Goal: Transaction & Acquisition: Subscribe to service/newsletter

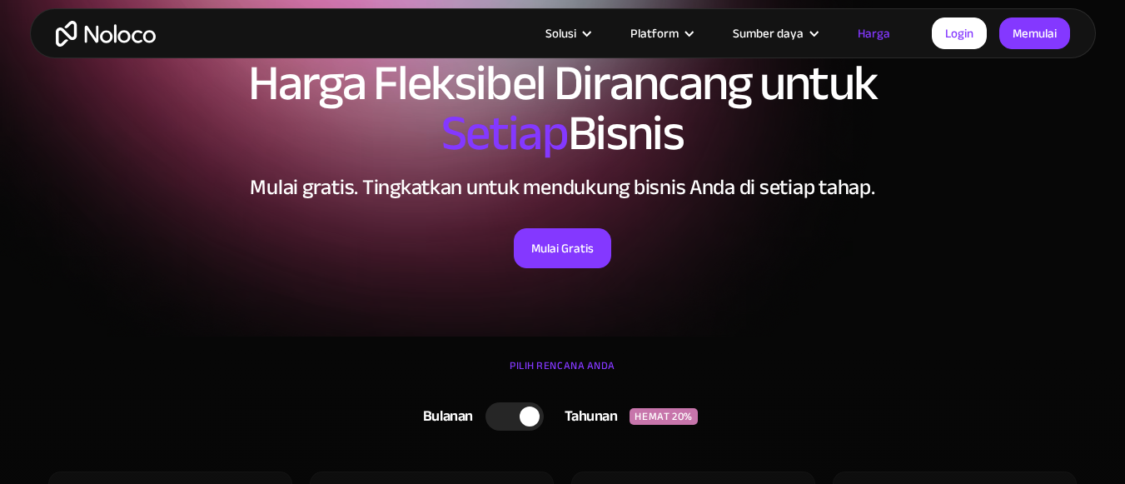
scroll to position [167, 0]
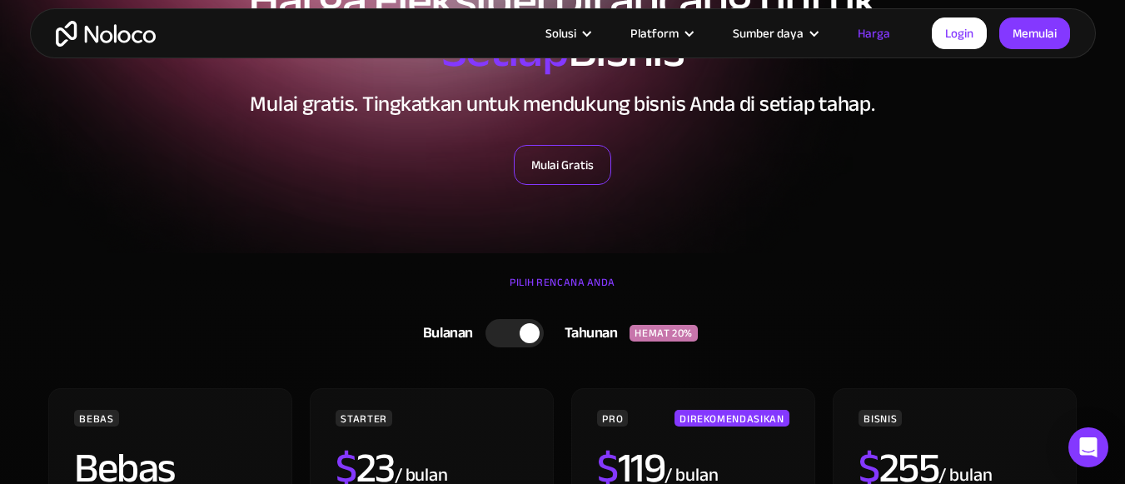
click at [570, 157] on font "Mulai Gratis" at bounding box center [562, 164] width 62 height 23
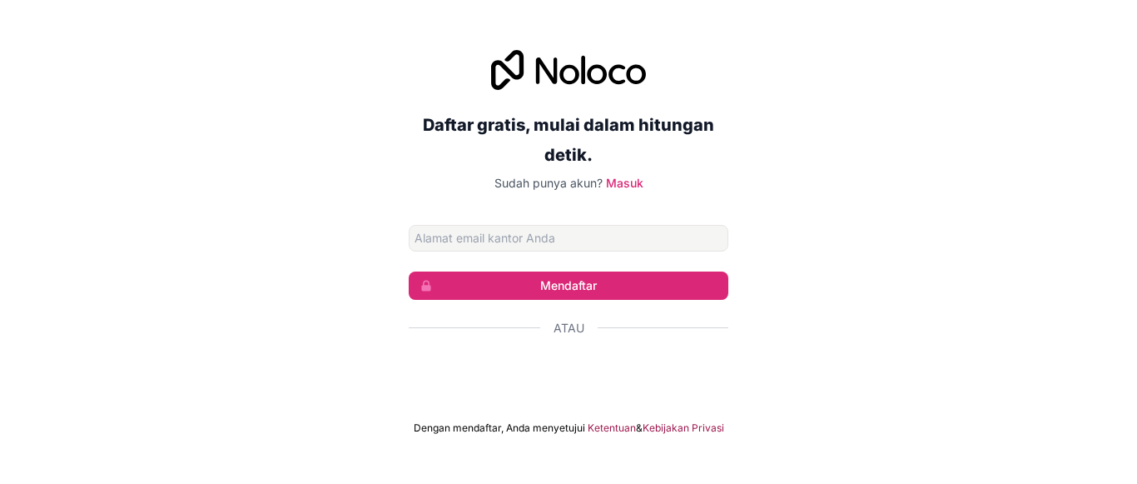
click at [570, 236] on input "Alamat email" at bounding box center [569, 238] width 320 height 27
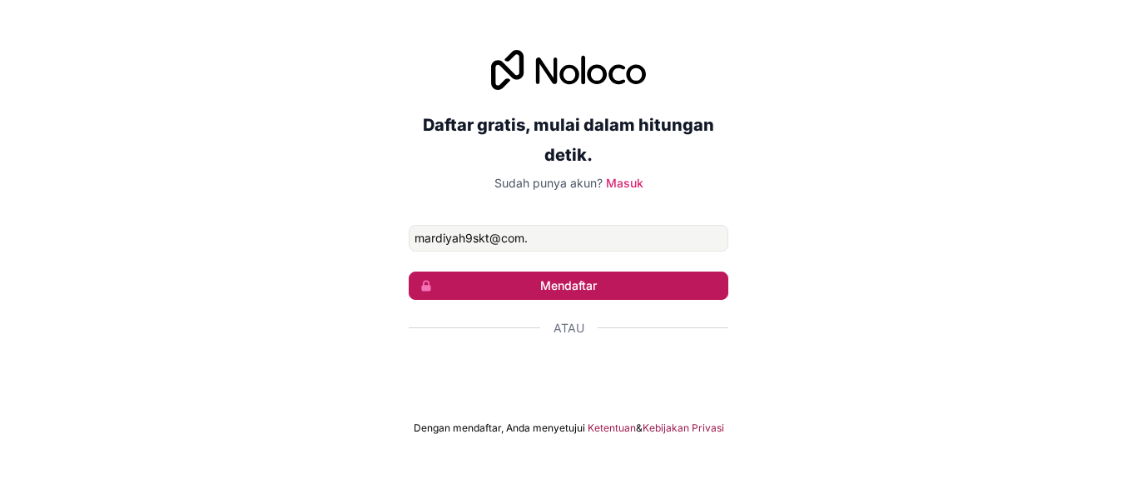
click at [567, 286] on font "Mendaftar" at bounding box center [568, 285] width 57 height 14
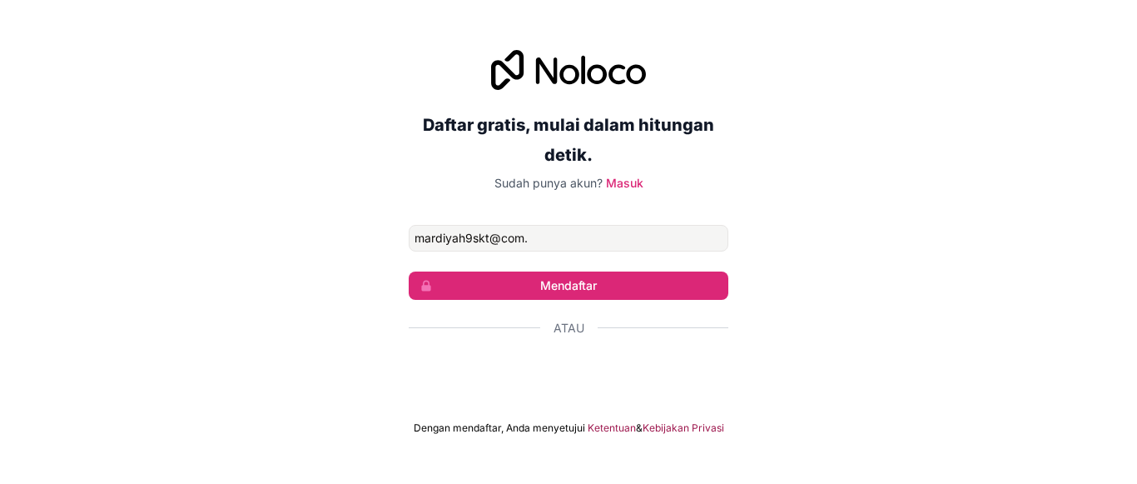
click at [994, 357] on div "Daftar gratis, mulai dalam hitungan detik. Sudah punya akun? Masuk mardiyah9skt…" at bounding box center [568, 242] width 1137 height 431
click at [553, 243] on input "mardiyah9skt@com." at bounding box center [569, 238] width 320 height 27
click at [553, 243] on input "mardiyah9skt@com" at bounding box center [569, 238] width 320 height 27
type input "mardiyah9skt@com."
